Goal: Information Seeking & Learning: Understand process/instructions

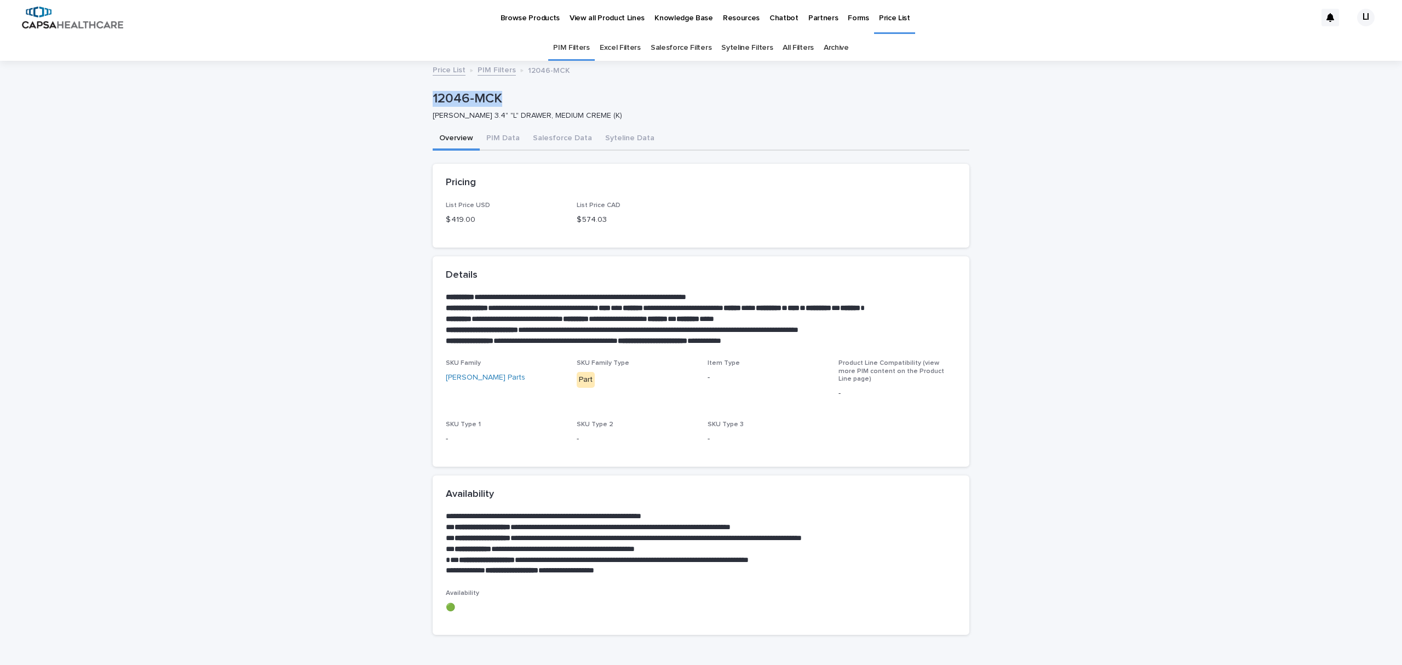
click at [878, 27] on link "Price List" at bounding box center [894, 16] width 41 height 32
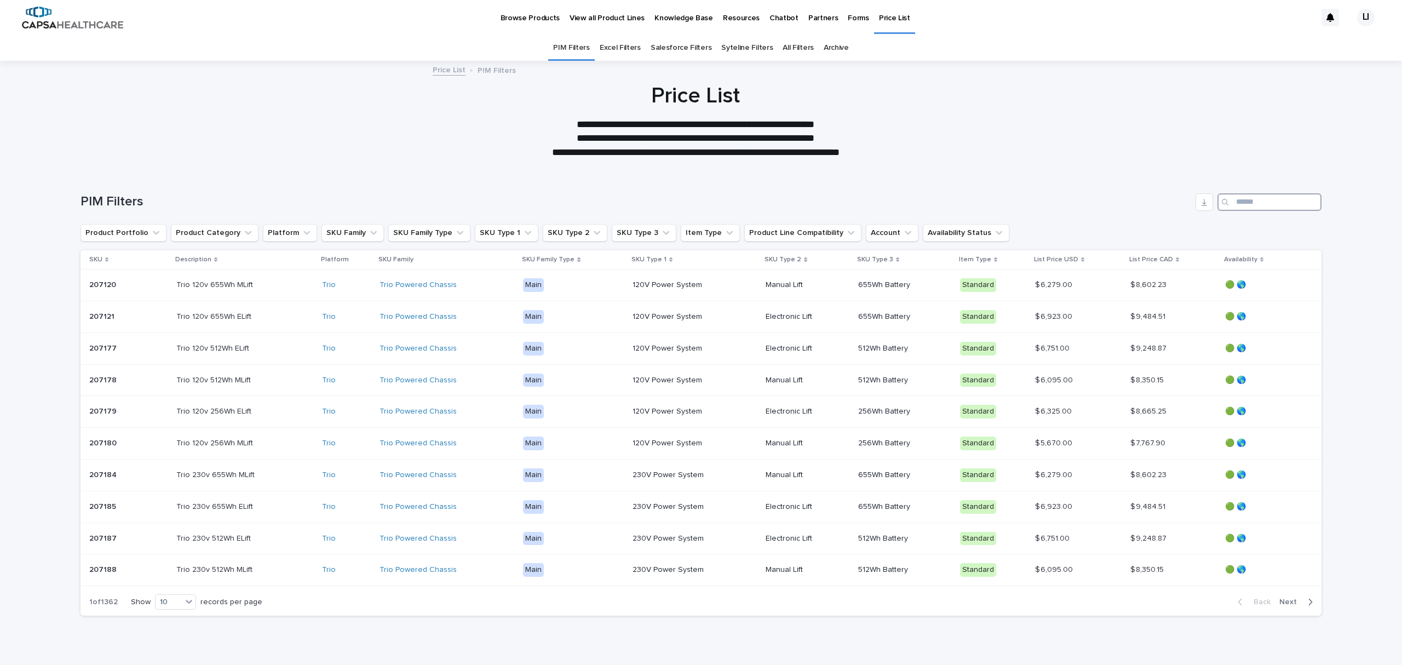
click at [1229, 203] on input "Search" at bounding box center [1270, 202] width 104 height 18
type input "******"
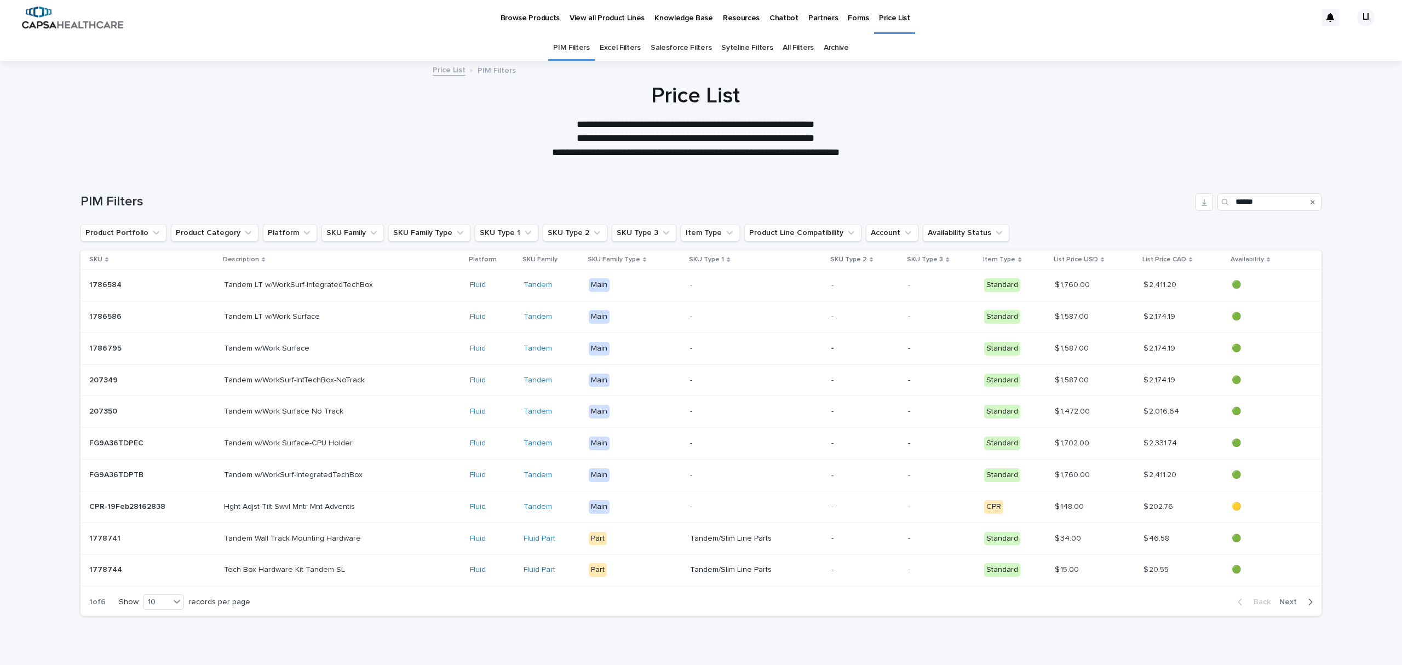
click at [598, 16] on p "View all Product Lines" at bounding box center [607, 11] width 75 height 23
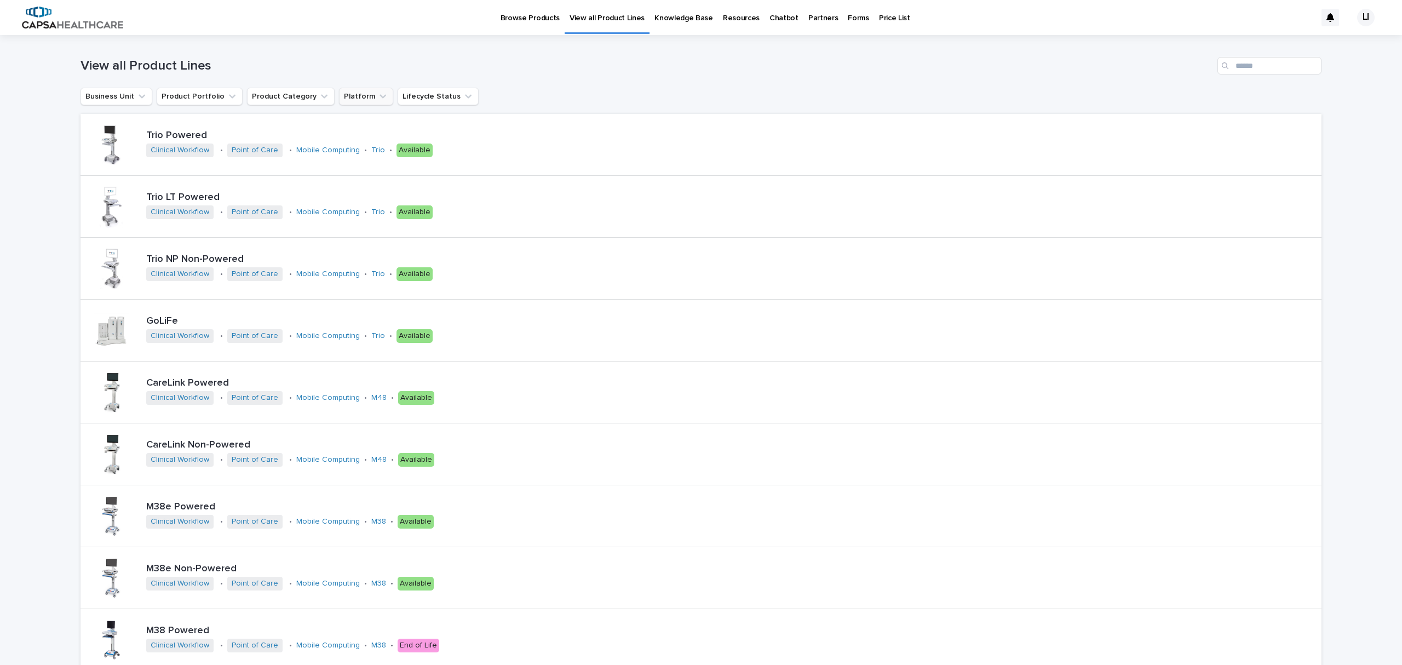
click at [346, 98] on button "Platform" at bounding box center [366, 97] width 54 height 18
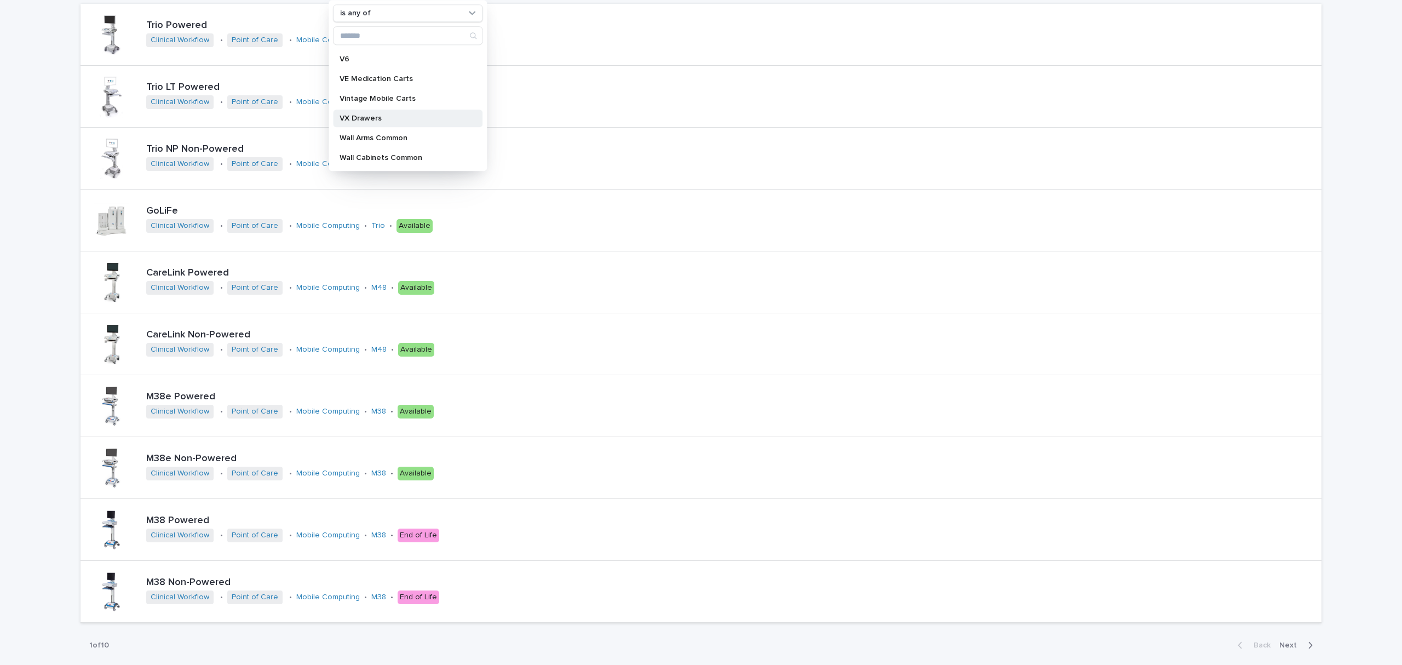
scroll to position [146, 0]
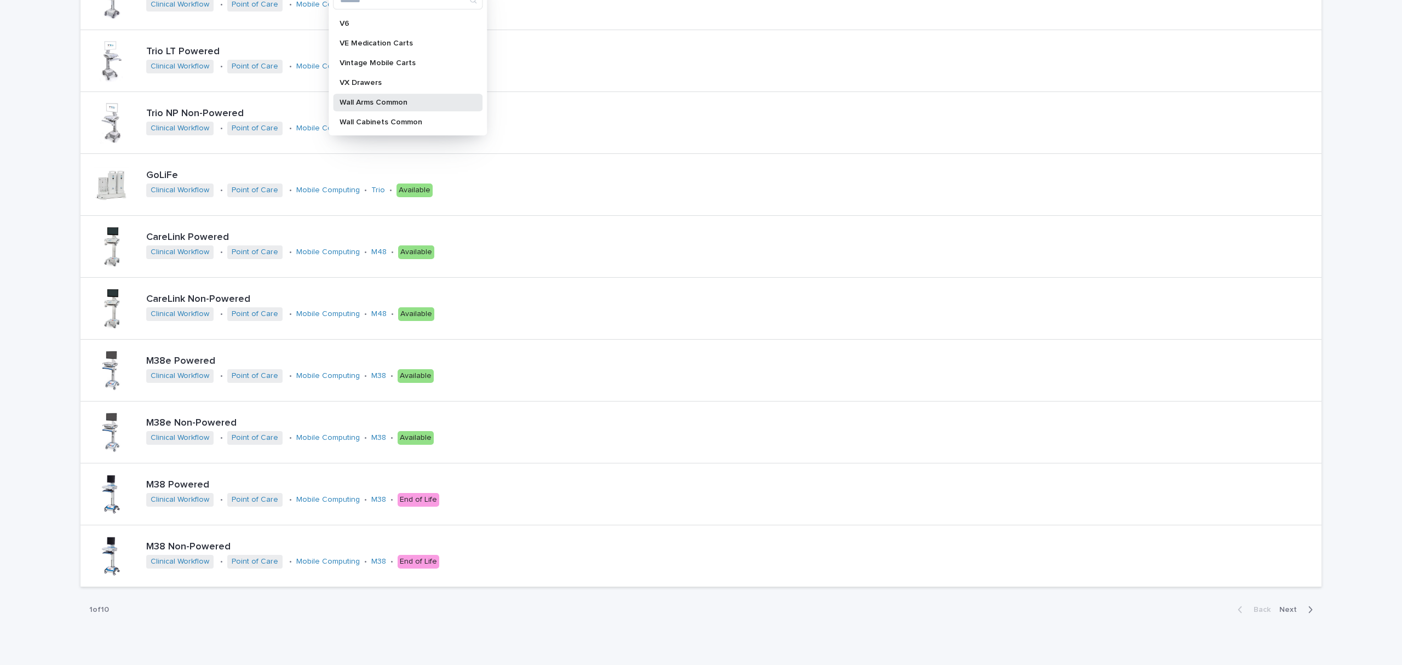
click at [398, 97] on div "Wall Arms Common" at bounding box center [408, 103] width 150 height 18
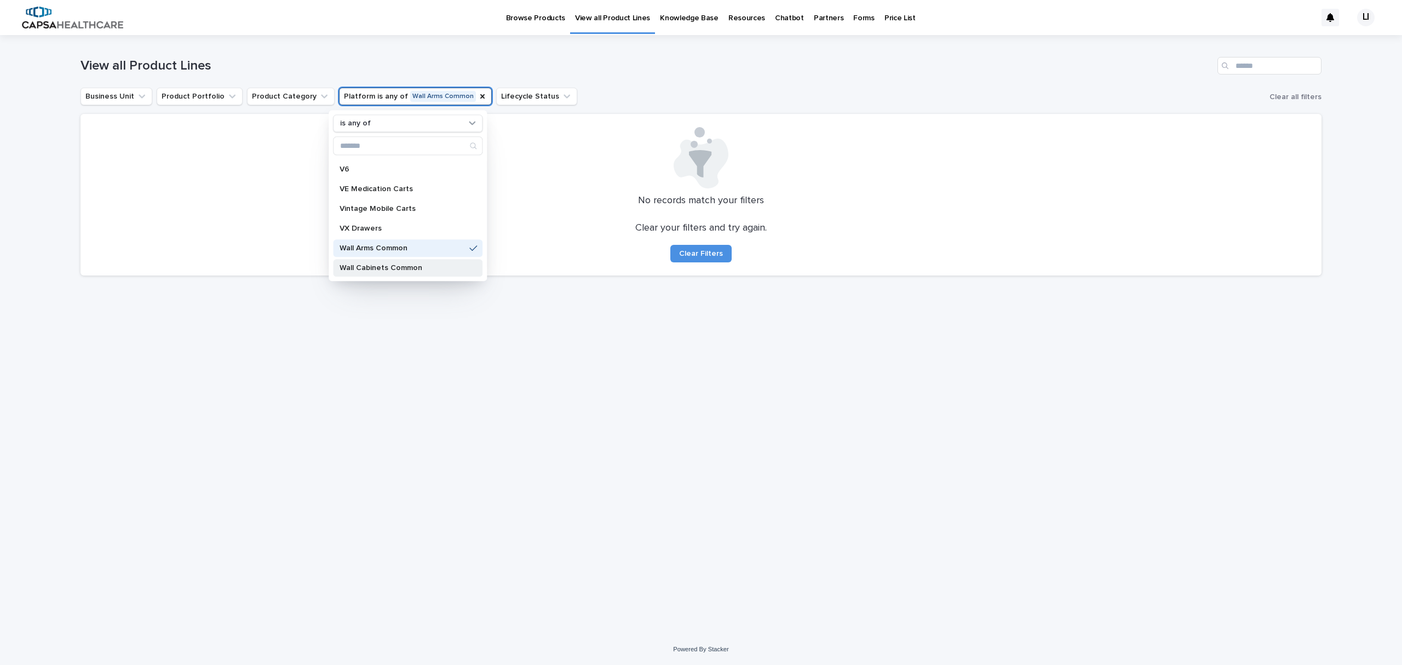
click at [389, 266] on p "Wall Cabinets Common" at bounding box center [402, 268] width 125 height 8
click at [388, 248] on p "Wall Arms Common" at bounding box center [402, 248] width 125 height 8
click at [363, 237] on div "V6" at bounding box center [408, 243] width 150 height 18
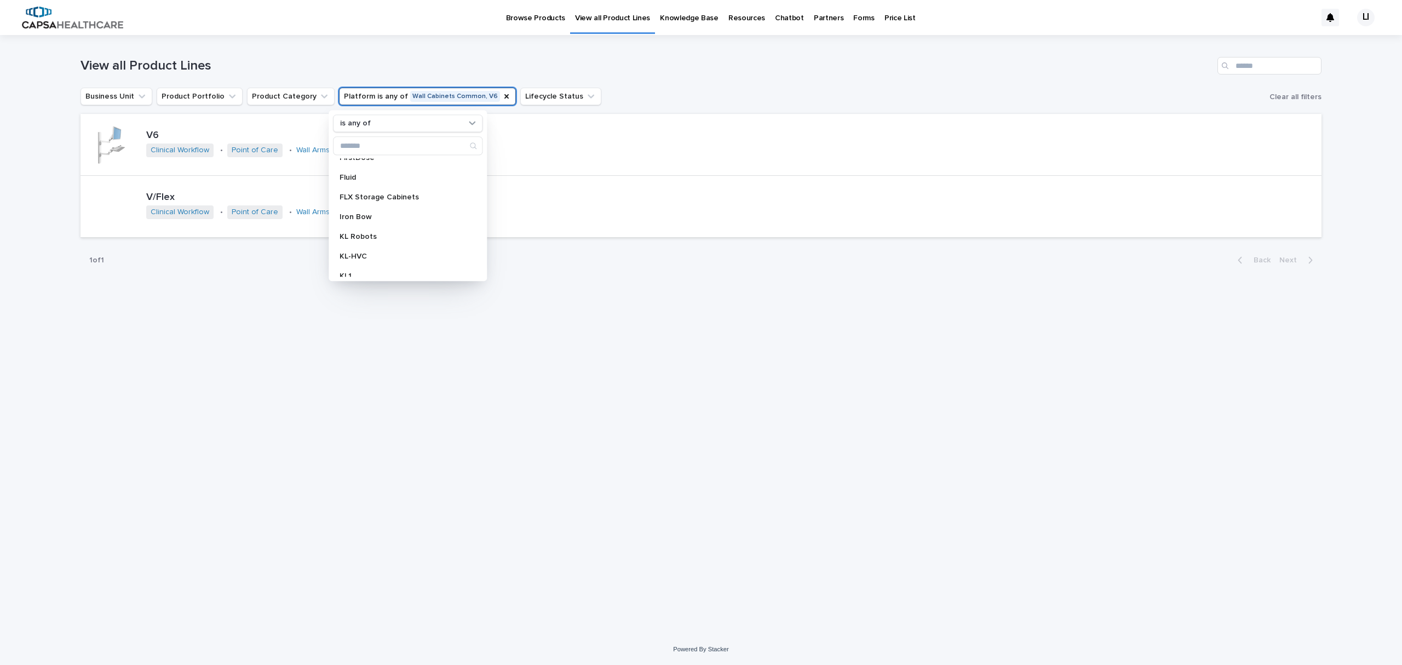
scroll to position [42, 0]
click at [371, 219] on div "Fluid" at bounding box center [408, 224] width 150 height 18
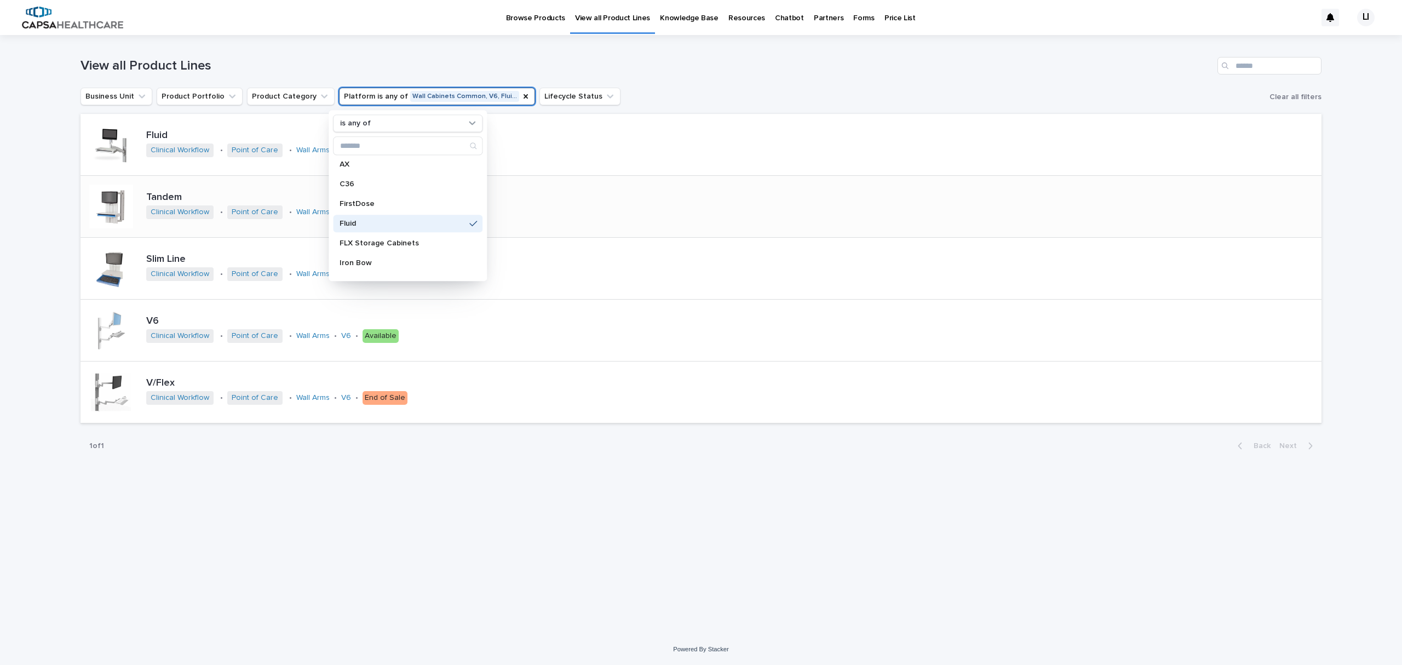
click at [112, 196] on div at bounding box center [111, 207] width 44 height 44
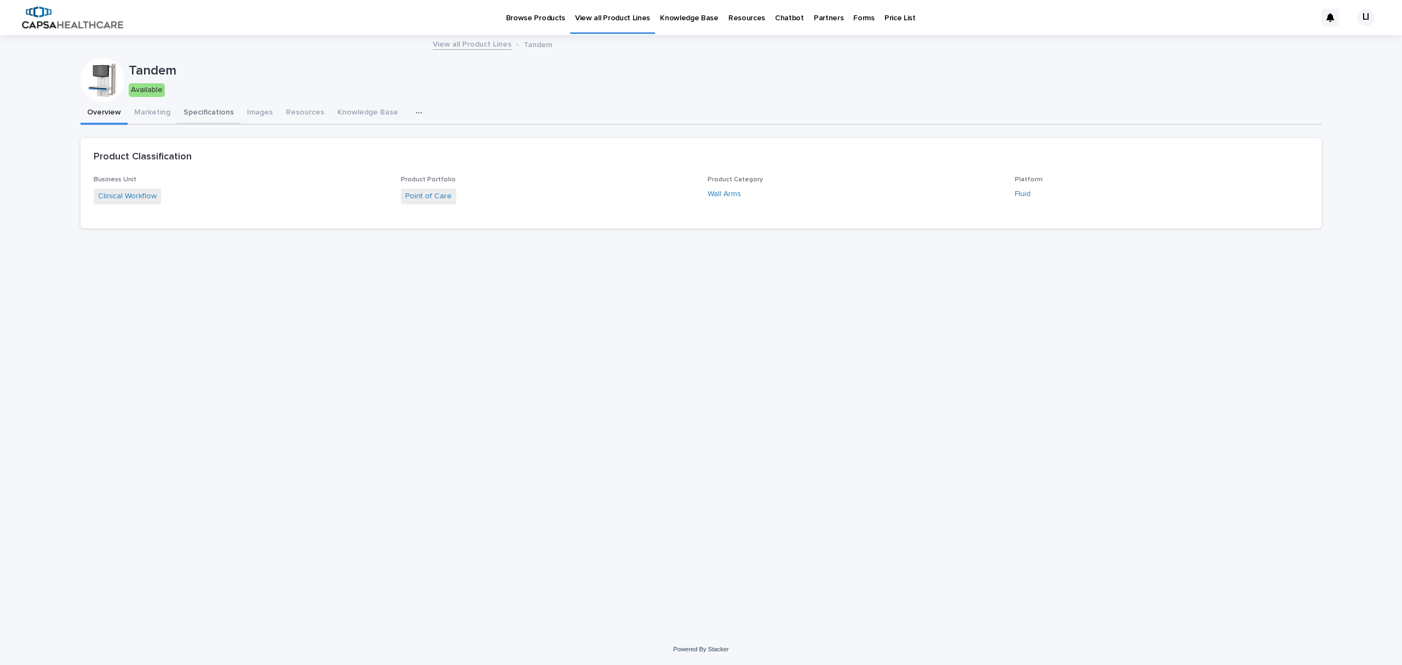
click at [209, 110] on button "Specifications" at bounding box center [209, 113] width 64 height 23
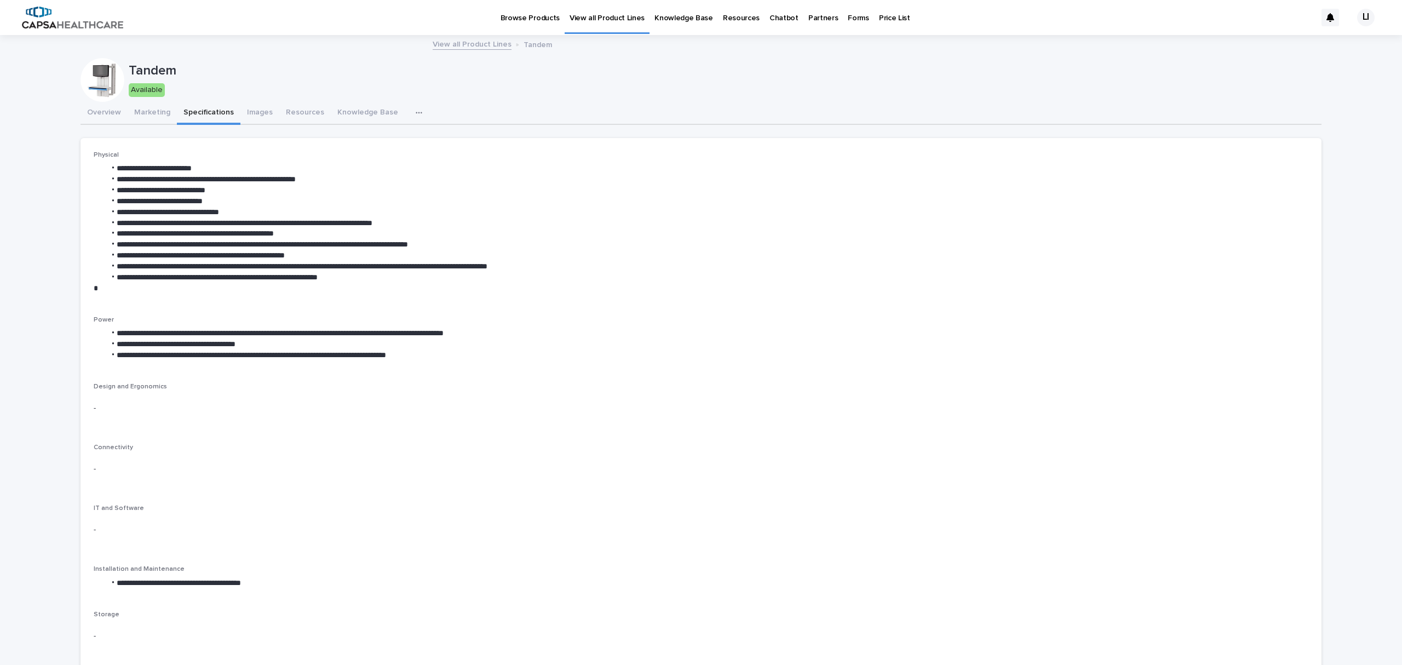
click at [416, 112] on icon "button" at bounding box center [419, 113] width 7 height 8
click at [285, 113] on button "Resources" at bounding box center [304, 113] width 51 height 23
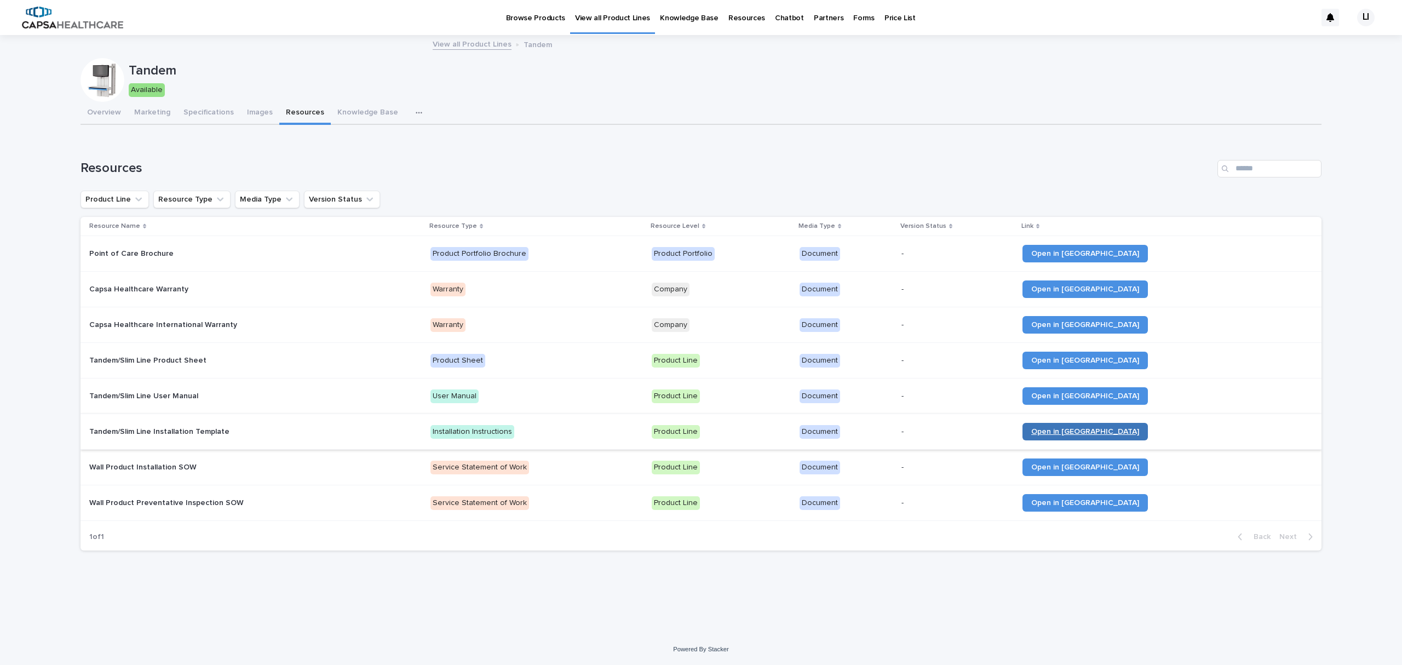
click at [1146, 425] on link "Open in [GEOGRAPHIC_DATA]" at bounding box center [1085, 432] width 125 height 18
click at [152, 394] on p "Tandem/Slim Line User Manual" at bounding box center [144, 395] width 111 height 12
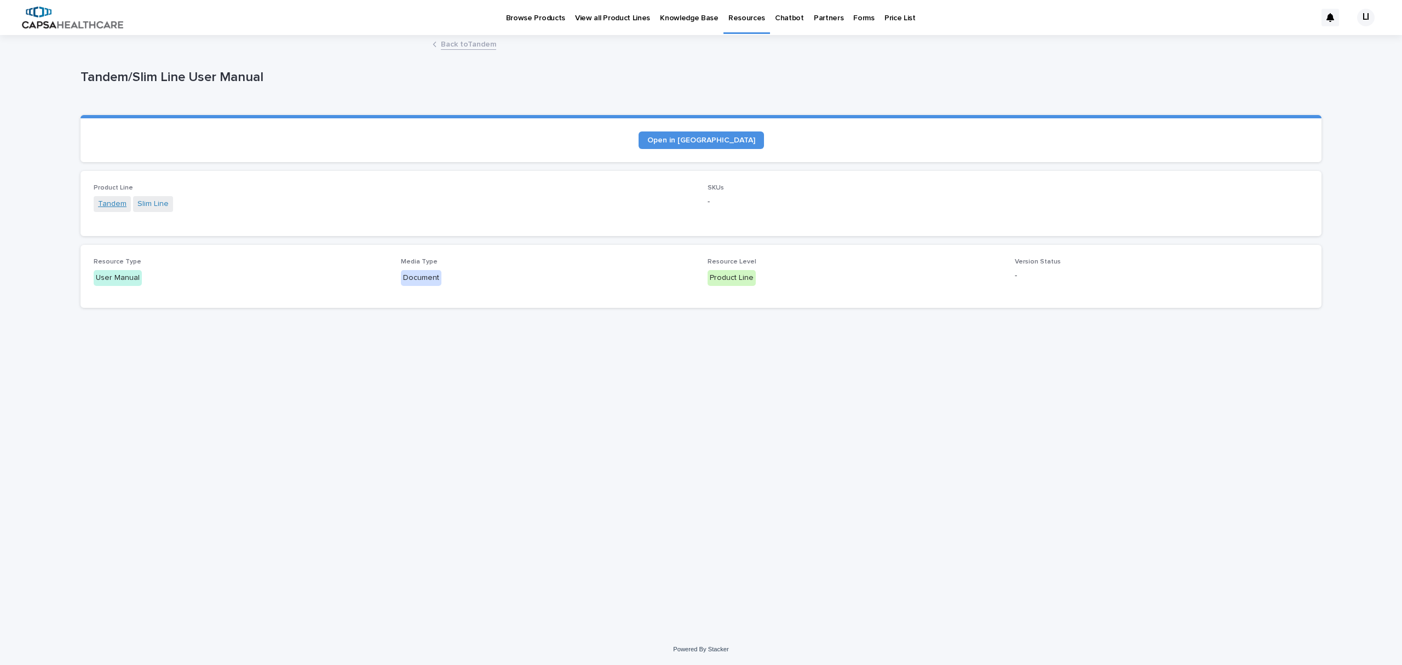
click at [115, 198] on link "Tandem" at bounding box center [112, 204] width 28 height 12
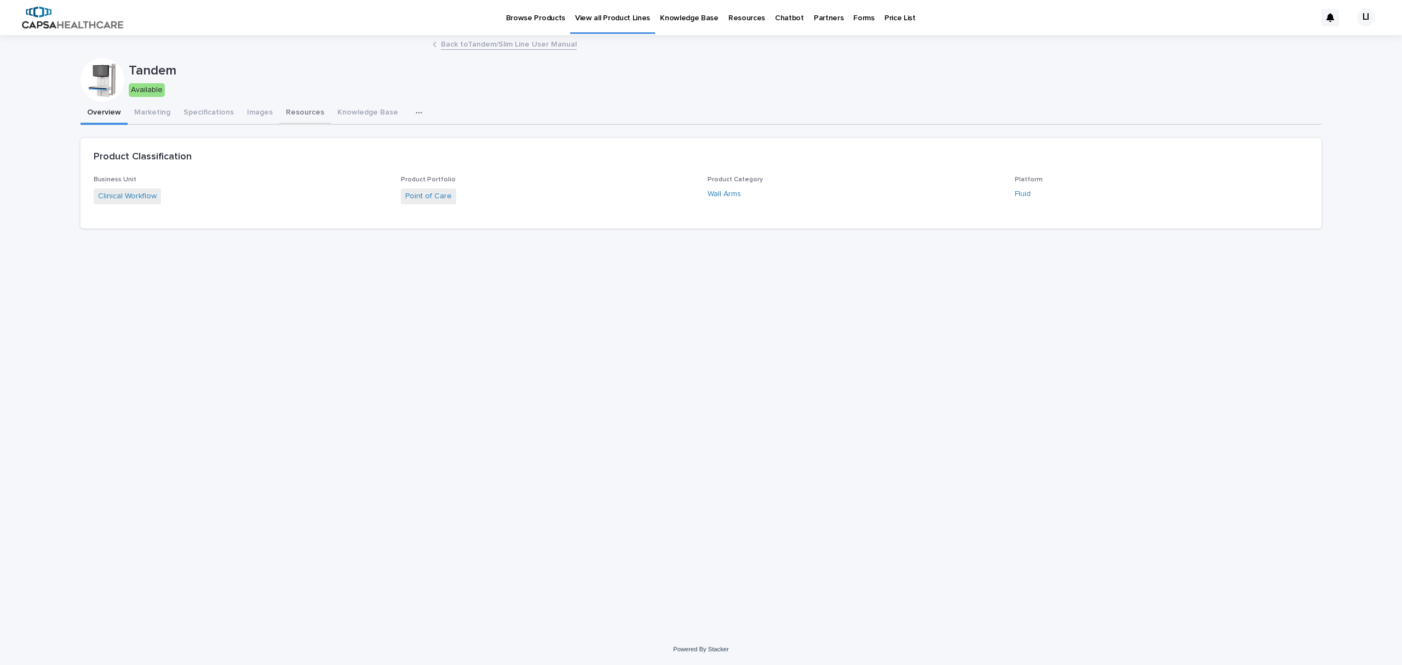
click at [301, 107] on button "Resources" at bounding box center [304, 113] width 51 height 23
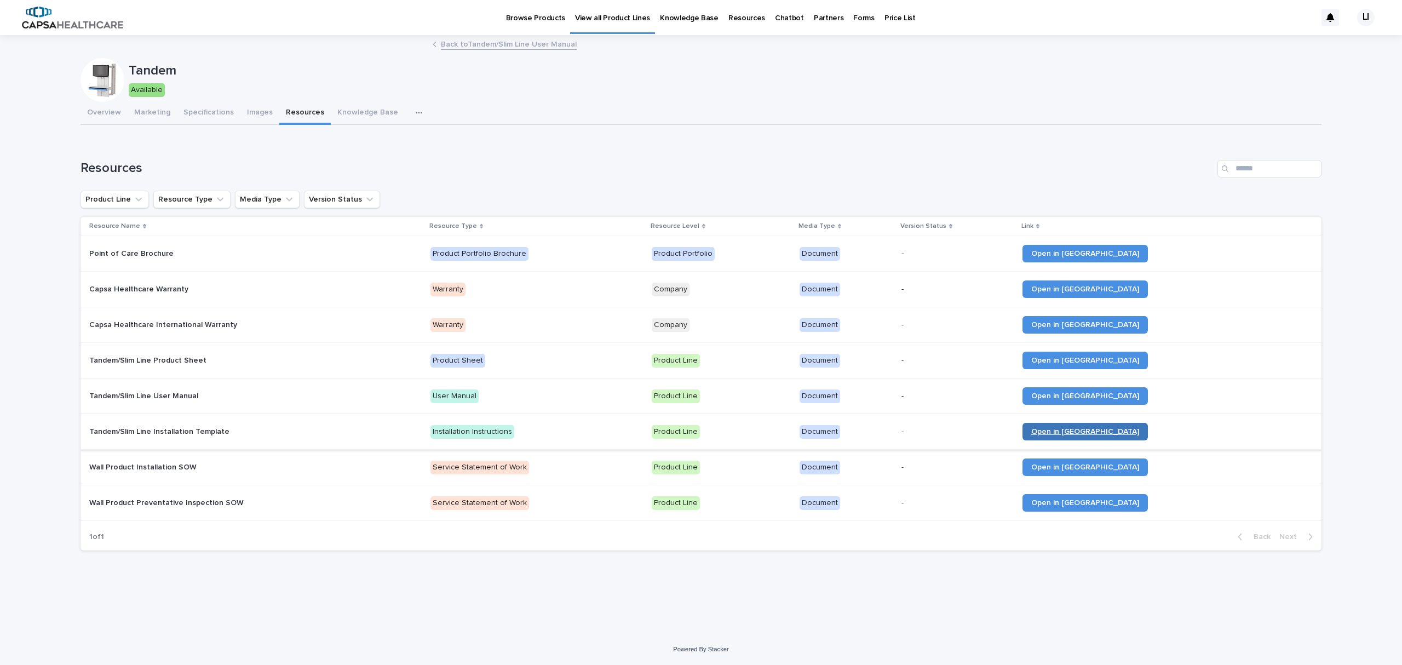
click at [1122, 432] on span "Open in [GEOGRAPHIC_DATA]" at bounding box center [1085, 432] width 108 height 8
click at [1148, 391] on link "Open in [GEOGRAPHIC_DATA]" at bounding box center [1085, 396] width 125 height 18
click at [1139, 358] on span "Open in [GEOGRAPHIC_DATA]" at bounding box center [1085, 361] width 108 height 8
